Goal: Transaction & Acquisition: Purchase product/service

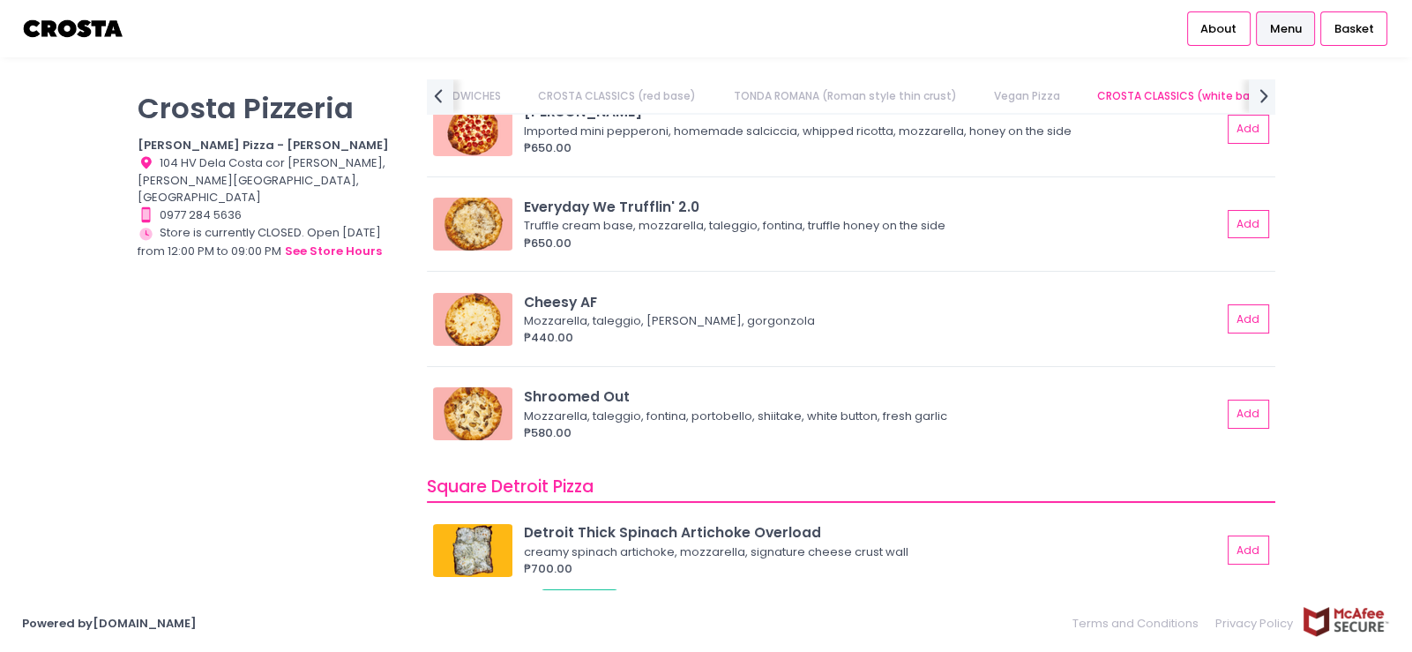
scroll to position [1560, 0]
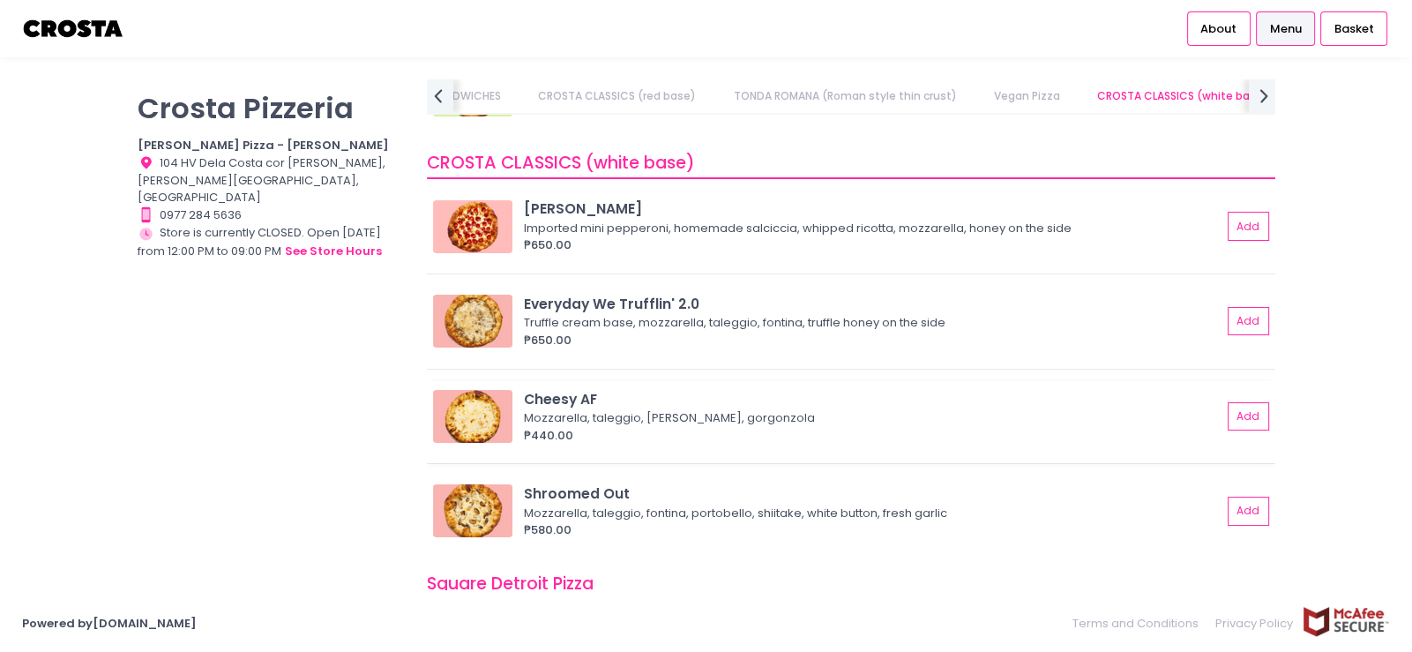
click at [508, 416] on img at bounding box center [472, 416] width 79 height 53
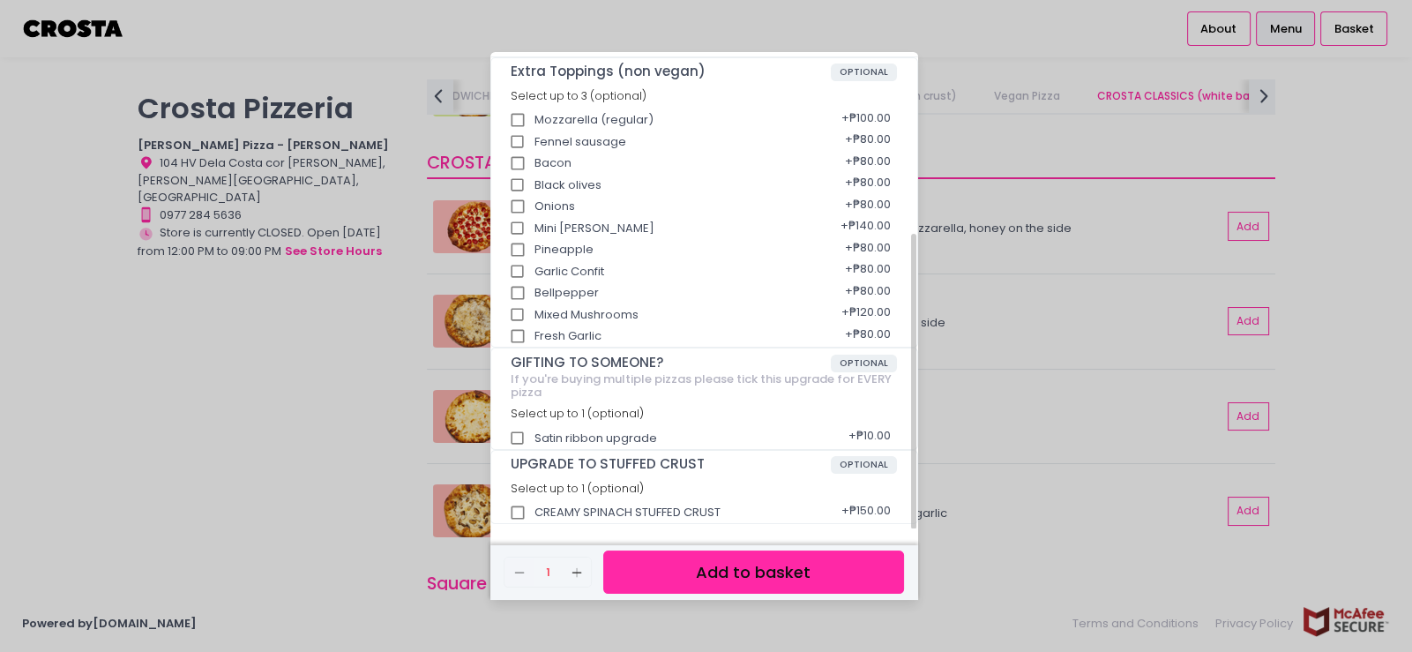
scroll to position [291, 0]
click at [1064, 368] on div "Cheesy AF ₱440.00 Mozzarella, taleggio, [PERSON_NAME], gorgonzola Extra Topping…" at bounding box center [706, 326] width 1412 height 652
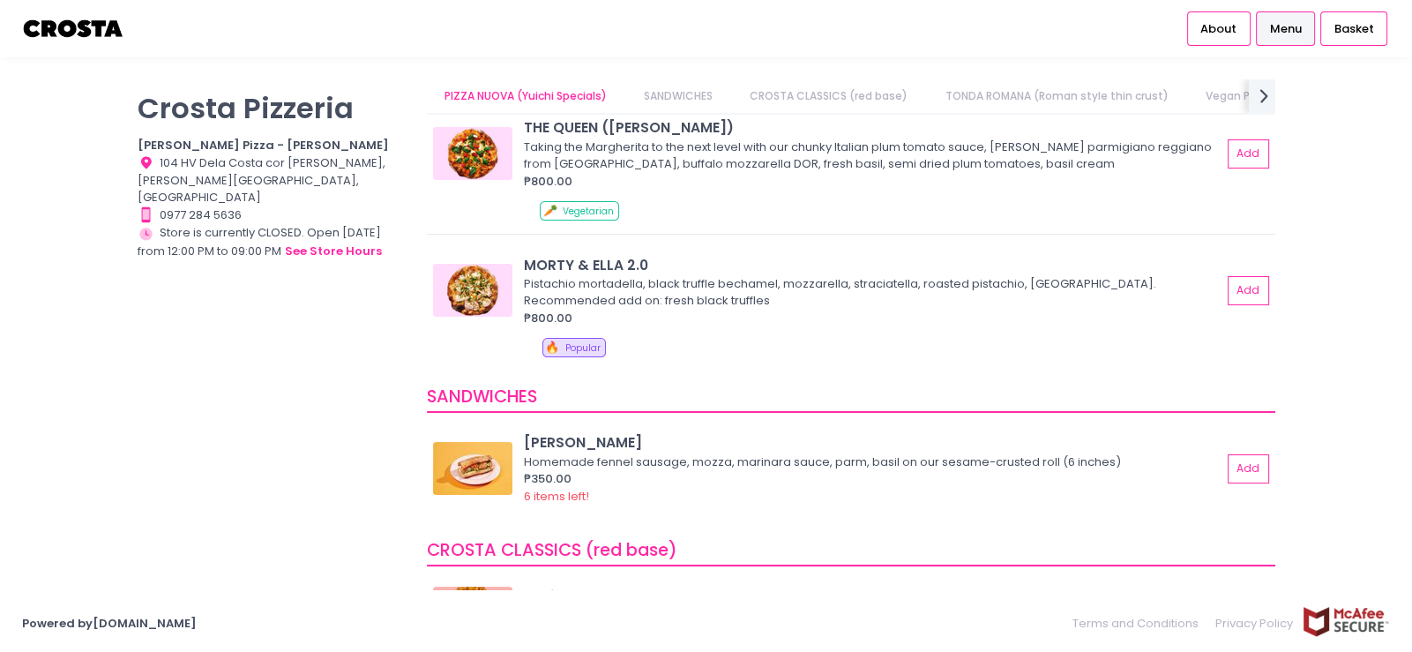
scroll to position [0, 0]
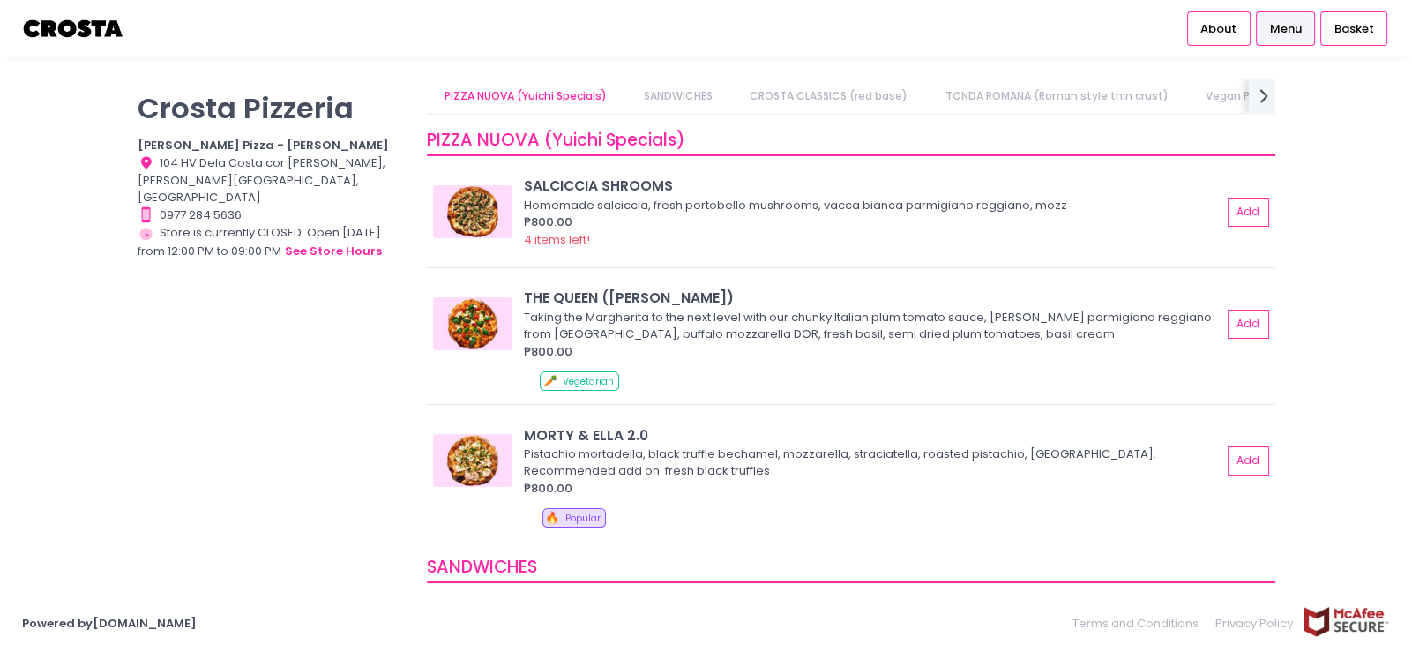
click at [704, 95] on link "SANDWICHES" at bounding box center [678, 96] width 103 height 34
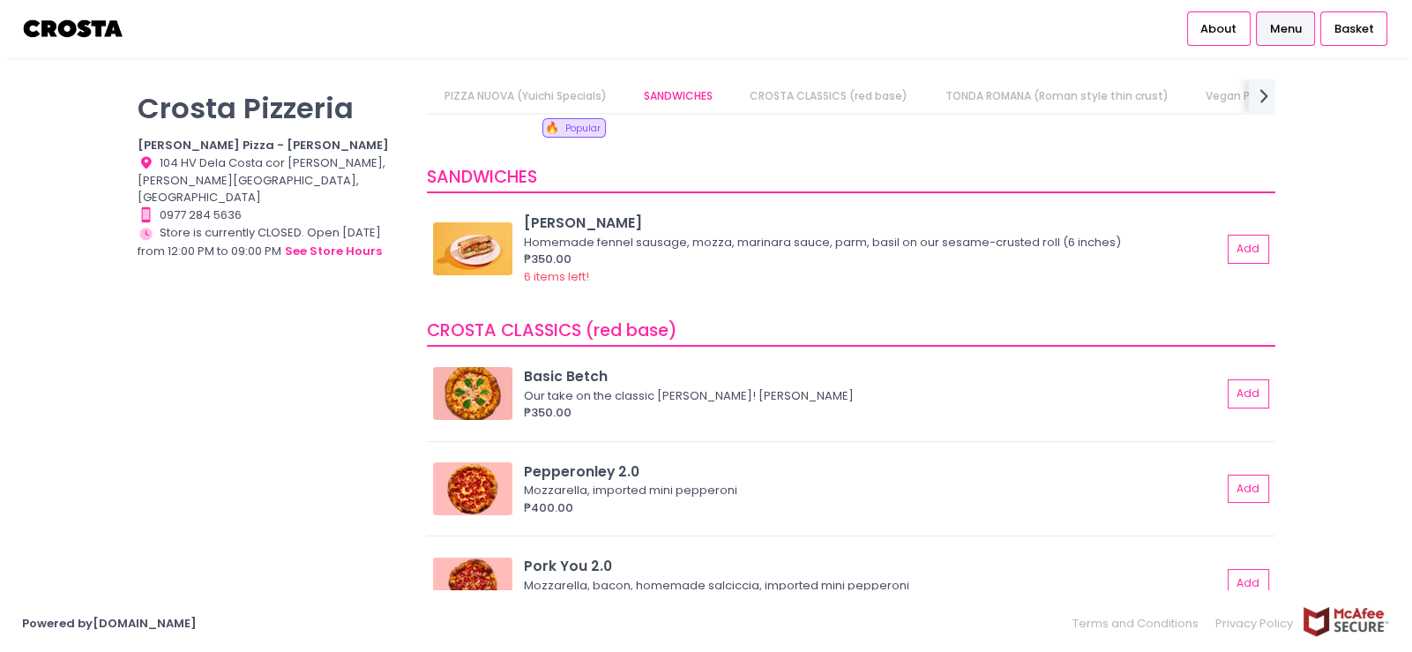
scroll to position [427, 0]
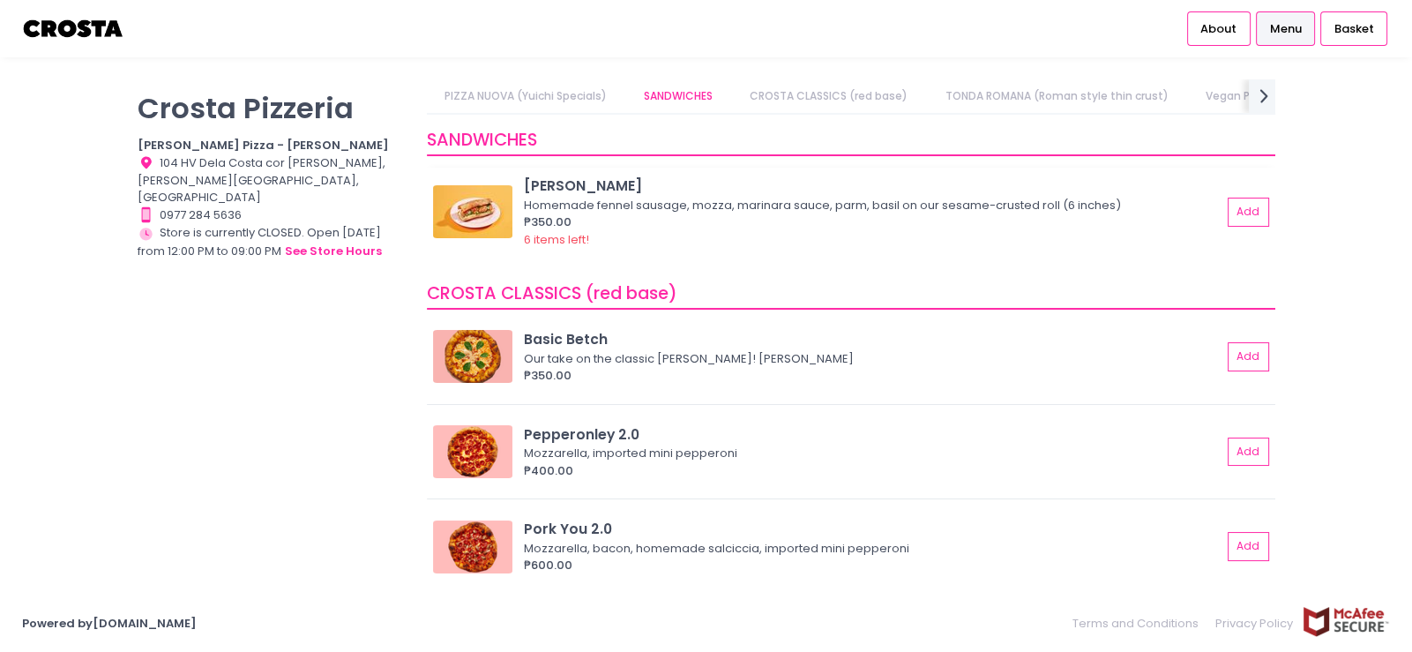
click at [498, 212] on img at bounding box center [472, 211] width 79 height 53
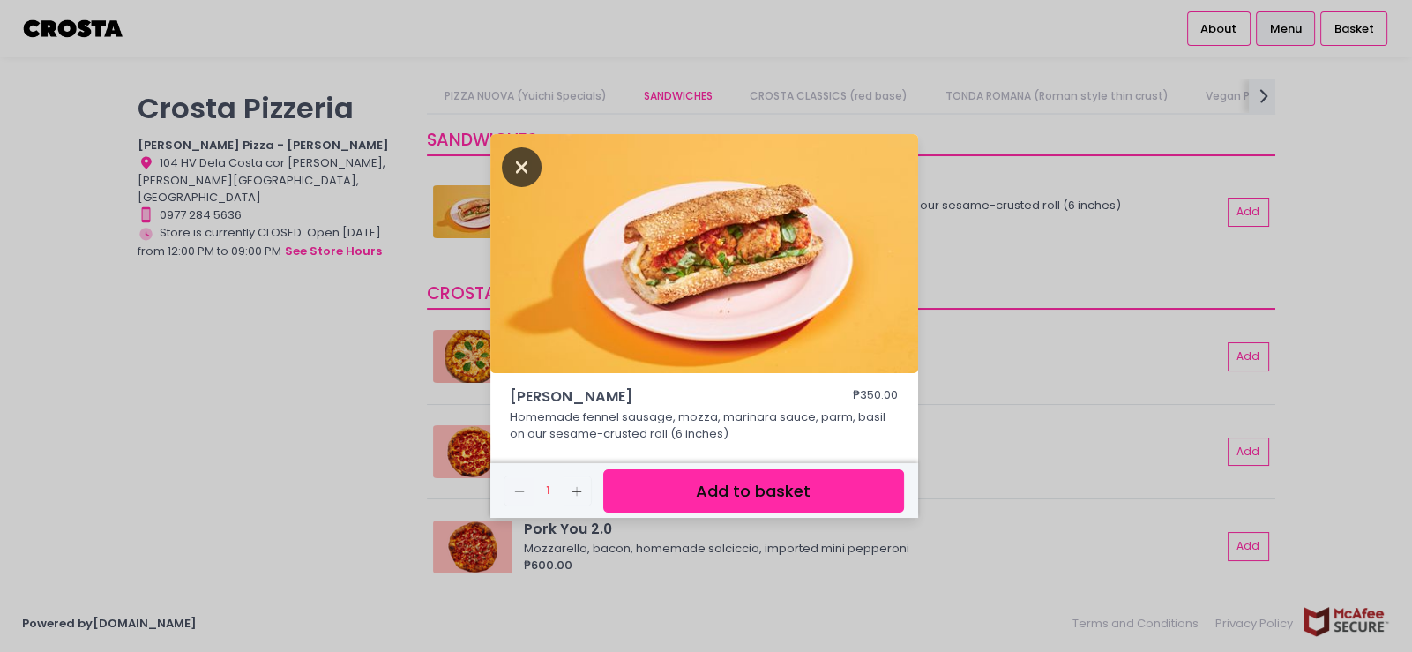
click at [511, 166] on icon "Close" at bounding box center [522, 167] width 41 height 40
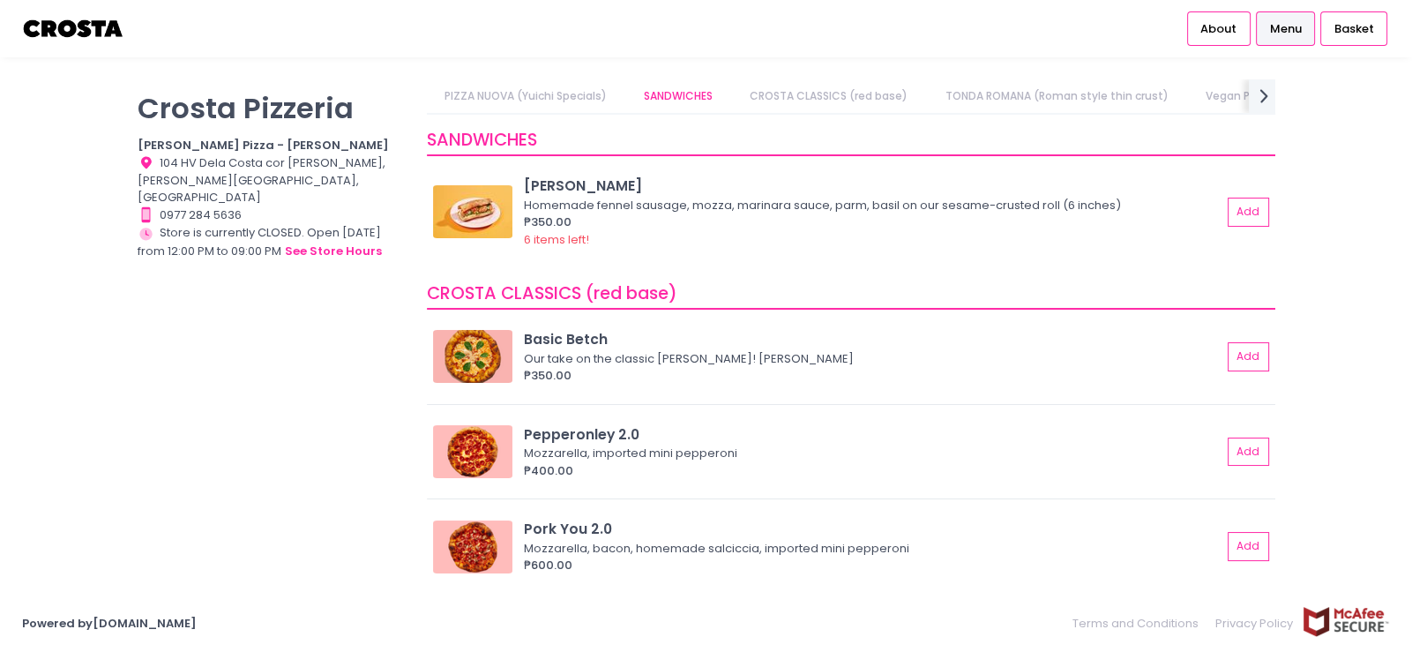
click at [788, 98] on link "CROSTA CLASSICS (red base)" at bounding box center [829, 96] width 192 height 34
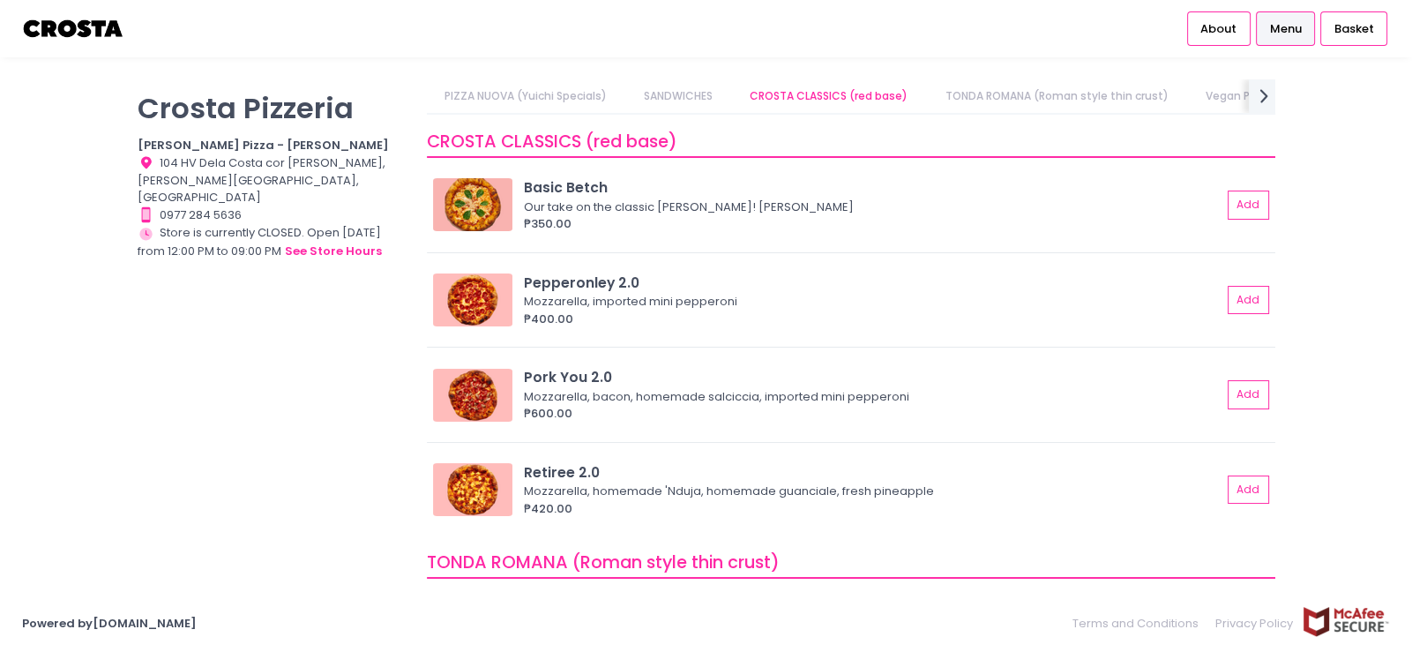
scroll to position [580, 0]
click at [994, 95] on link "TONDA ROMANA (Roman style thin crust)" at bounding box center [1056, 96] width 257 height 34
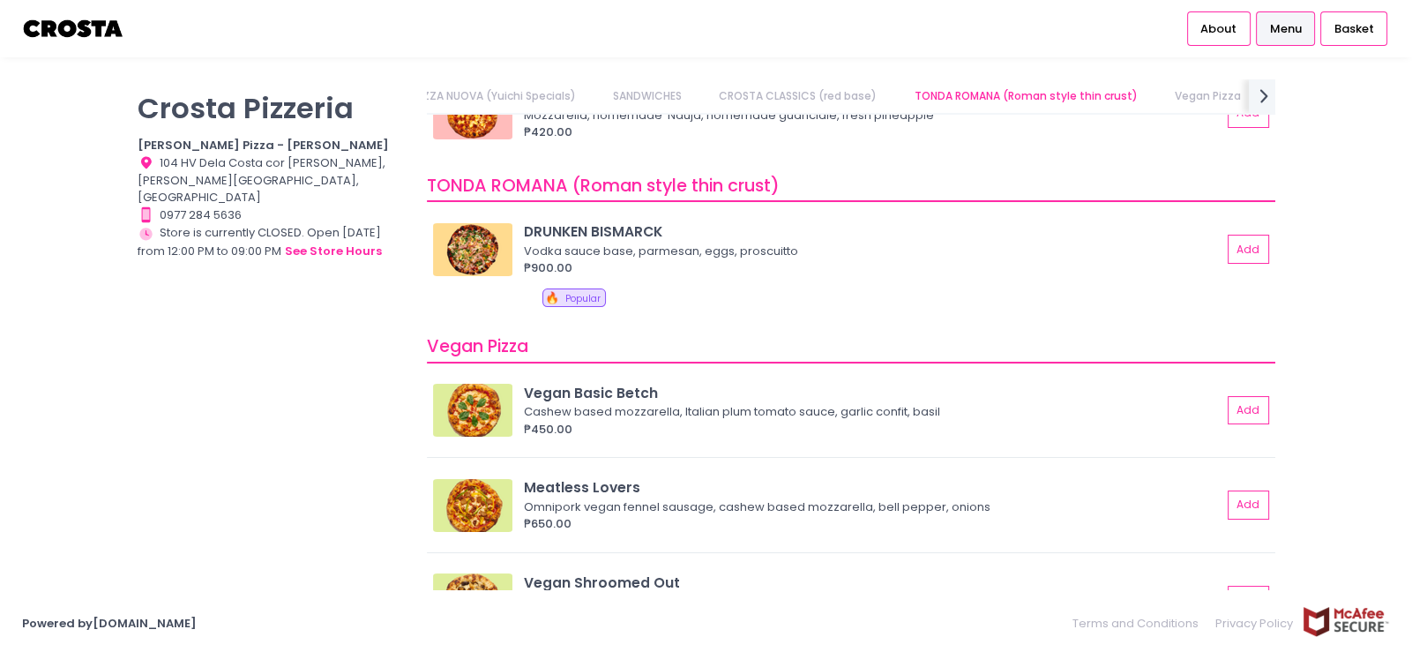
scroll to position [1001, 0]
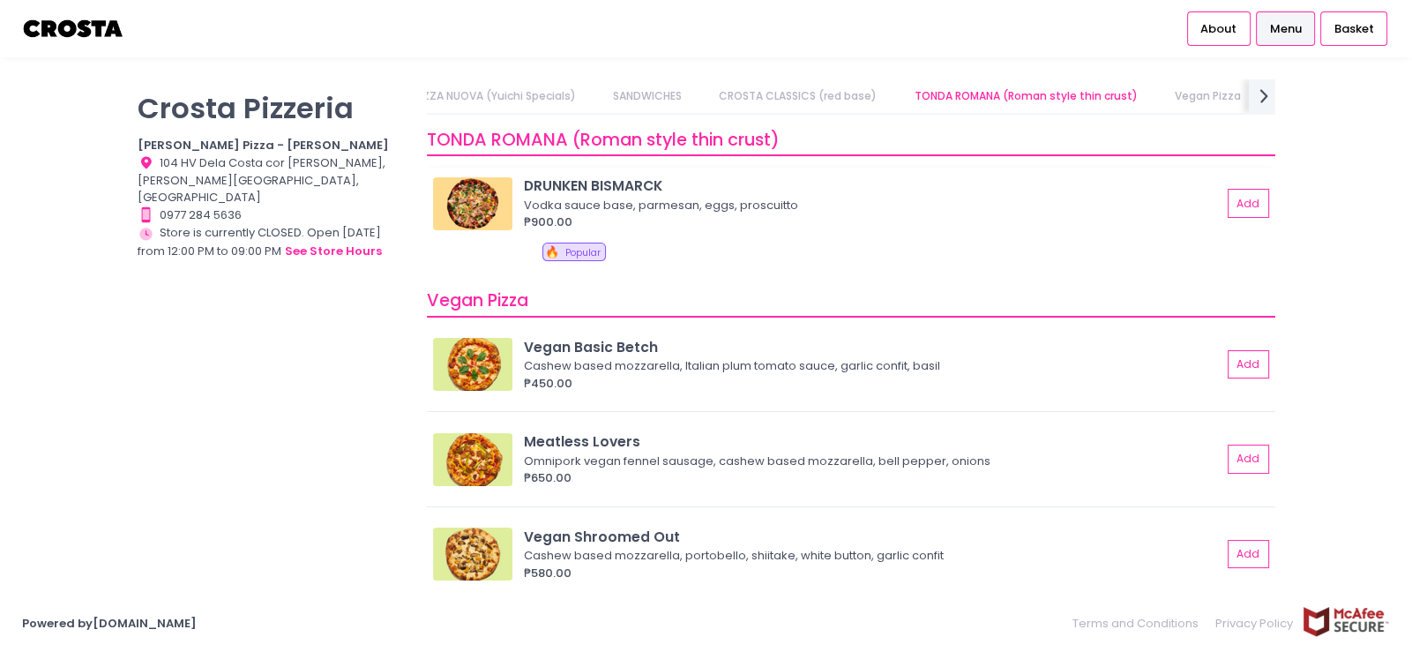
click at [481, 203] on img at bounding box center [472, 203] width 79 height 53
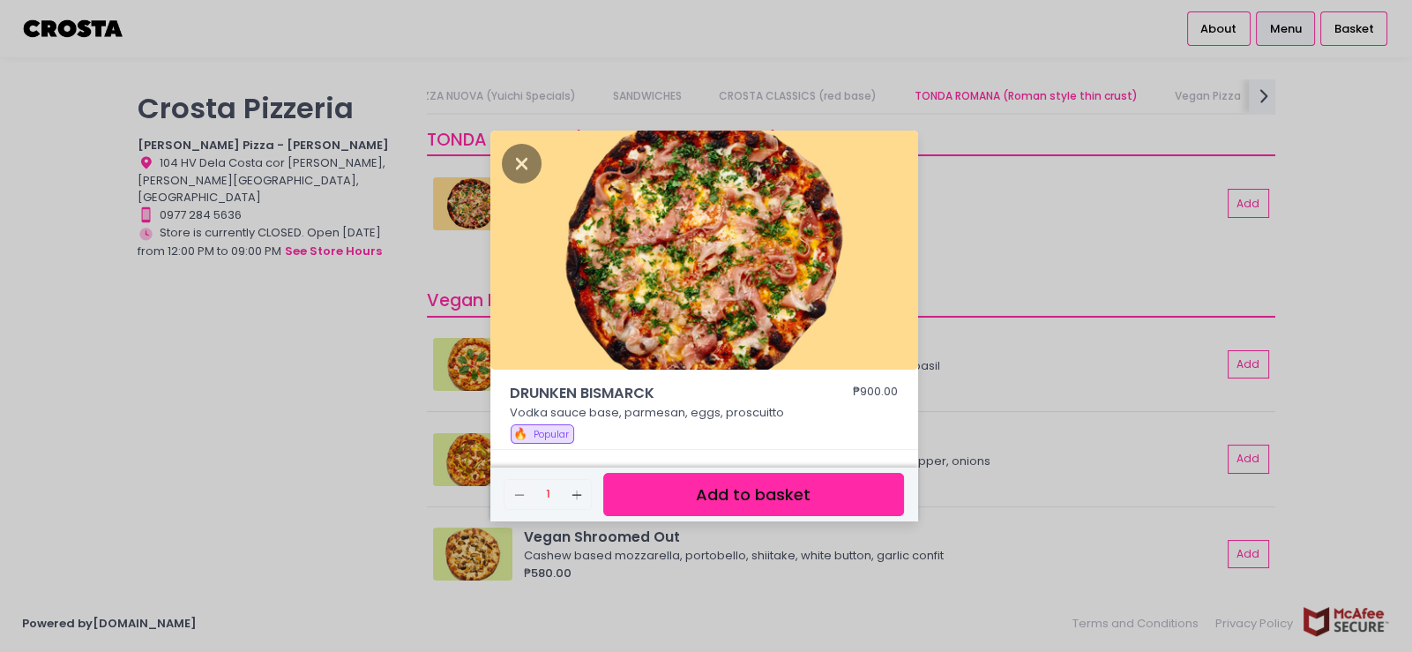
click at [1108, 228] on div "DRUNKEN BISMARCK ₱900.00 Vodka sauce base, parmesan, eggs, proscuitto 🔥 Popular…" at bounding box center [706, 326] width 1412 height 652
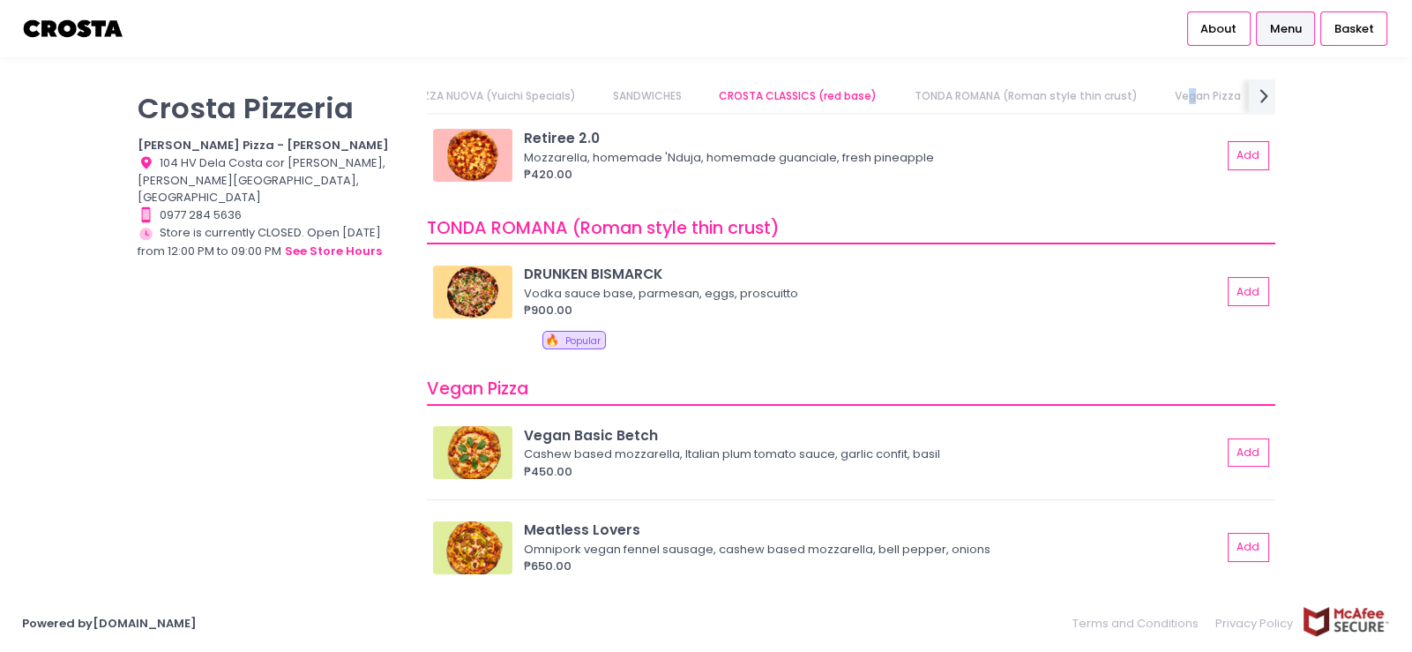
click at [1186, 99] on link "Vegan Pizza" at bounding box center [1207, 96] width 101 height 34
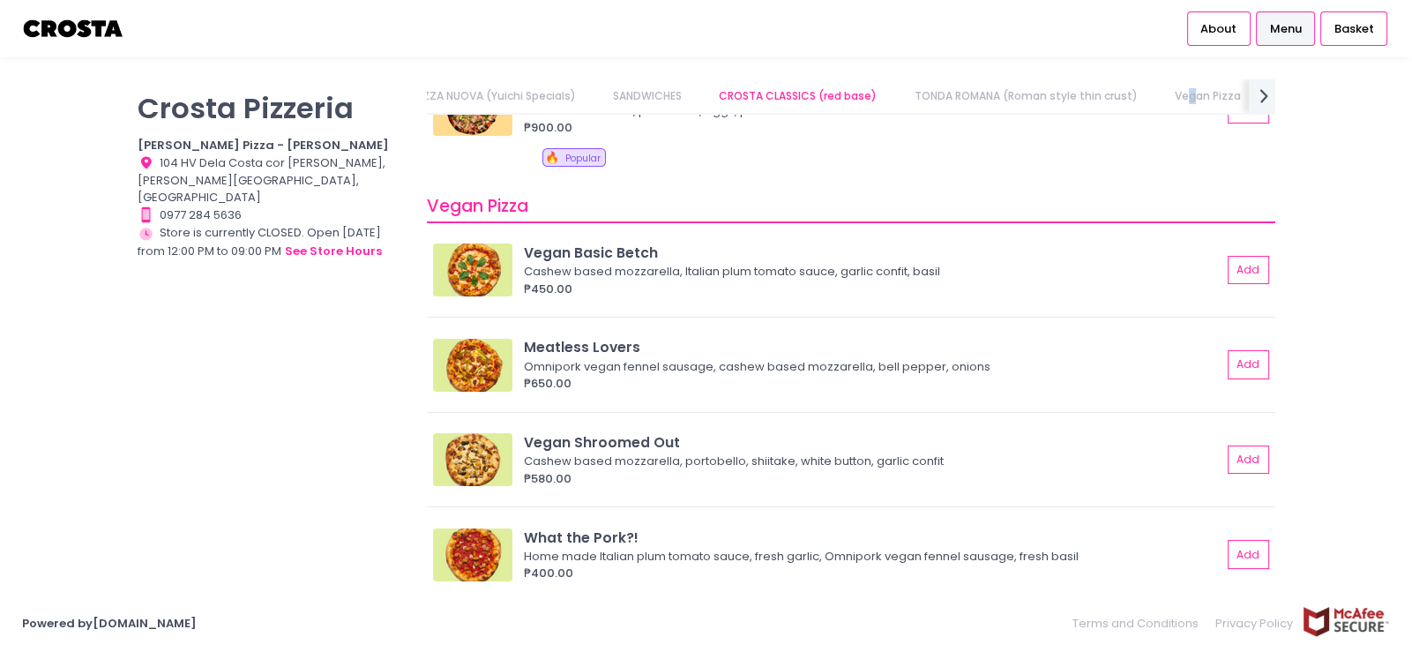
scroll to position [0, 235]
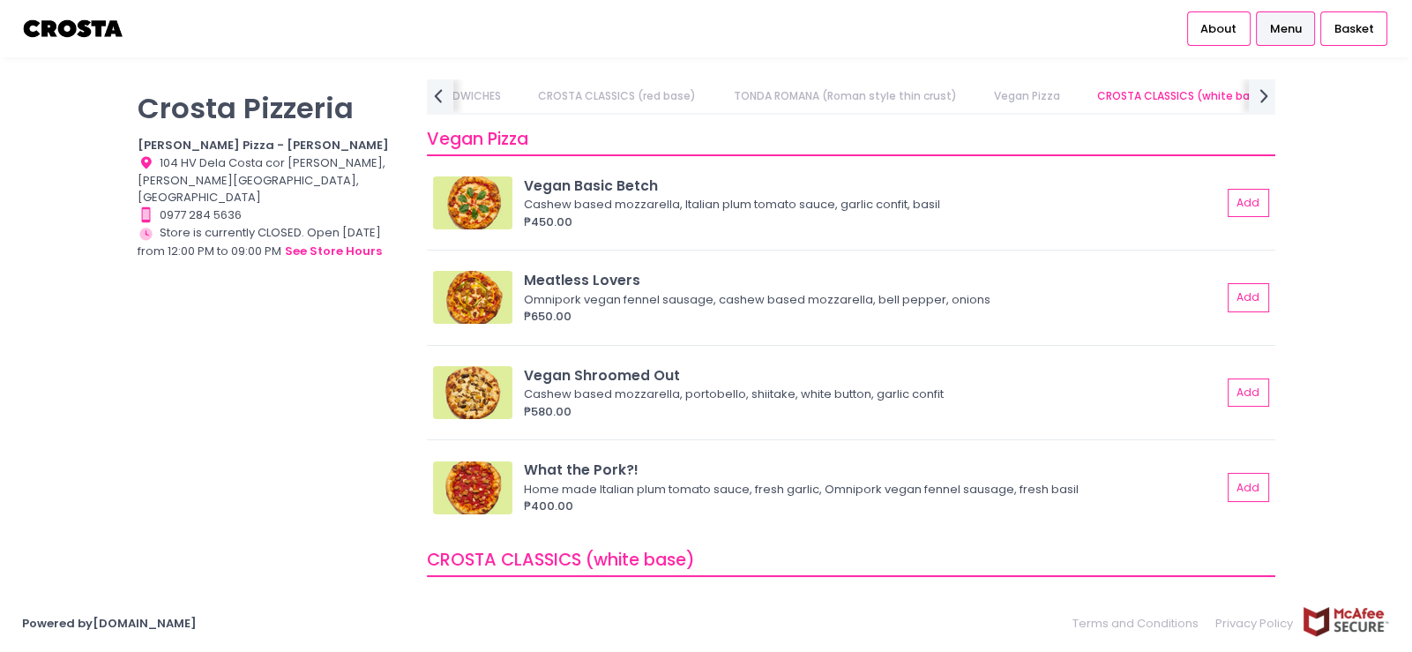
click at [1178, 96] on link "CROSTA CLASSICS (white base)" at bounding box center [1182, 96] width 205 height 34
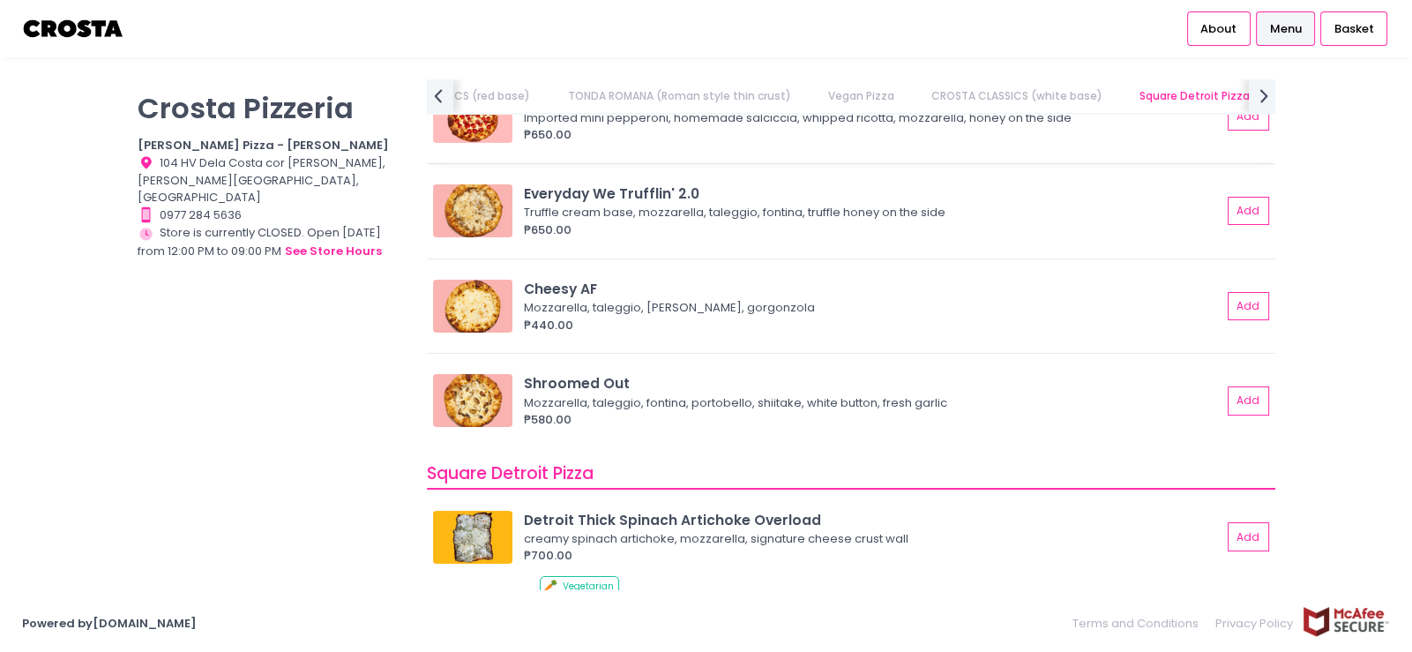
scroll to position [1847, 0]
